Goal: Task Accomplishment & Management: Manage account settings

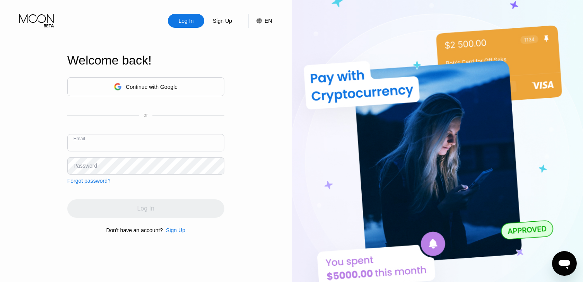
paste input "[PERSON_NAME][EMAIL_ADDRESS][PERSON_NAME][DOMAIN_NAME]"
type input "[PERSON_NAME][EMAIL_ADDRESS][PERSON_NAME][DOMAIN_NAME]"
click at [42, 149] on div "Log In Sign Up EN Language Select an item Save Welcome back! Continue with Goog…" at bounding box center [146, 155] width 292 height 311
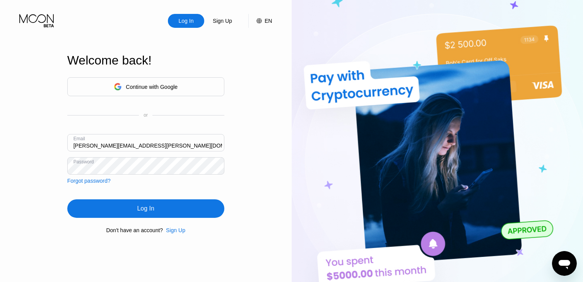
click at [126, 208] on div "Log In" at bounding box center [145, 209] width 157 height 19
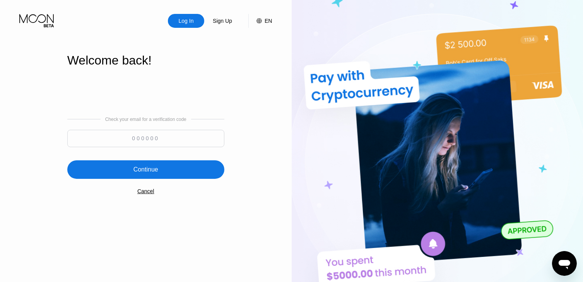
click at [120, 137] on input at bounding box center [145, 138] width 157 height 17
paste input "623719"
type input "623719"
click at [153, 169] on div "Continue" at bounding box center [145, 170] width 25 height 8
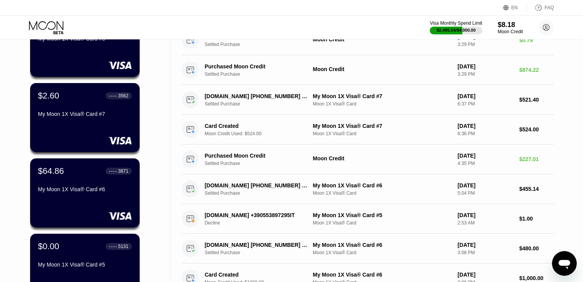
scroll to position [90, 0]
click at [67, 185] on div "$64.86 ● ● ● ● 3871 My Moon 1X Visa® Card #6" at bounding box center [85, 180] width 94 height 29
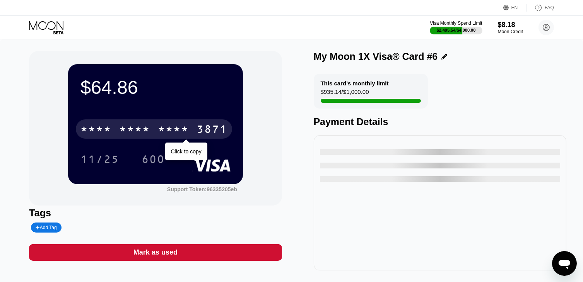
click at [153, 125] on div "* * * * * * * * * * * * 3871" at bounding box center [154, 129] width 156 height 19
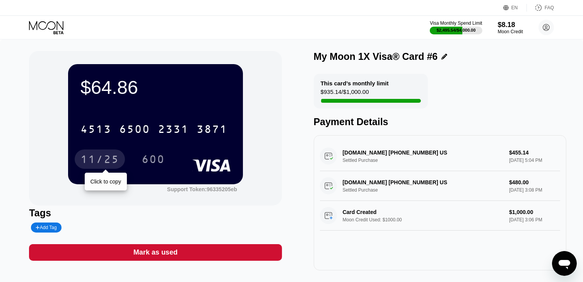
click at [107, 158] on div "11/25" at bounding box center [99, 160] width 39 height 12
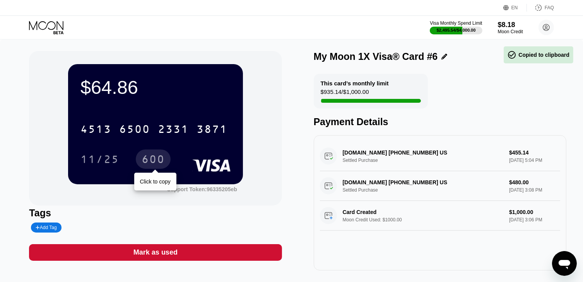
click at [151, 161] on div "600" at bounding box center [153, 160] width 23 height 12
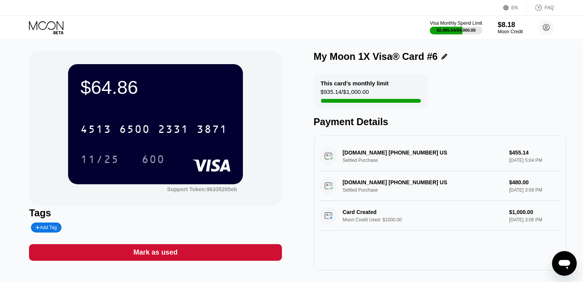
click at [40, 24] on icon at bounding box center [47, 28] width 36 height 14
